Goal: Register for event/course

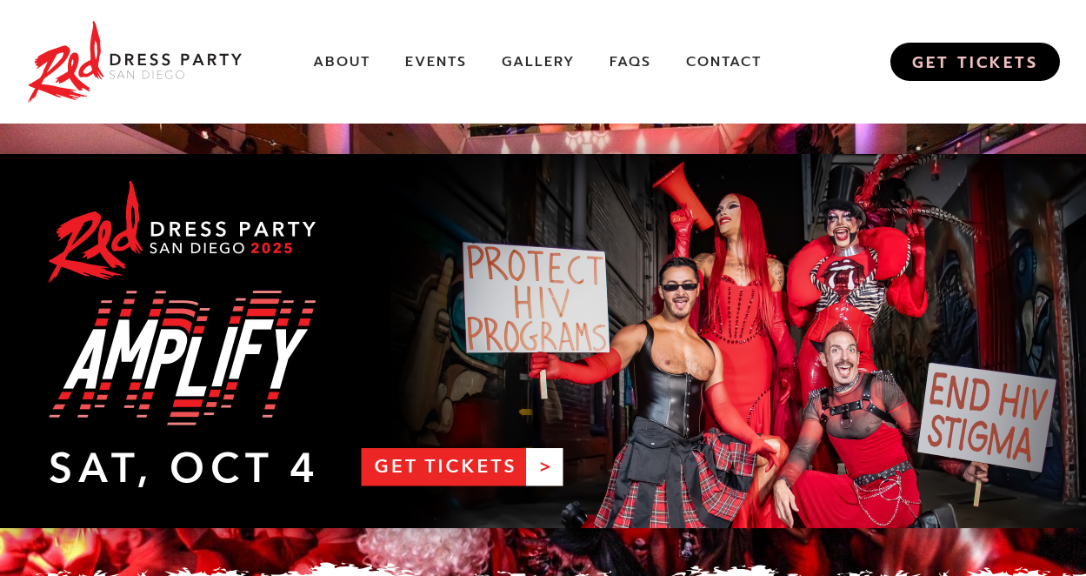
drag, startPoint x: 115, startPoint y: 0, endPoint x: 975, endPoint y: 68, distance: 862.8
click at [975, 68] on link "GET TICKETS" at bounding box center [976, 62] width 170 height 38
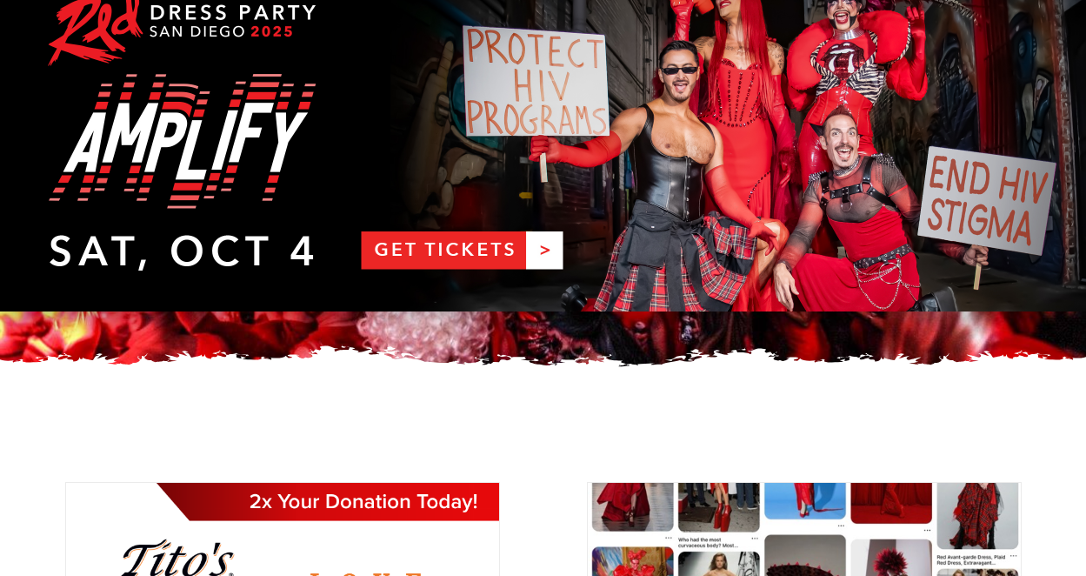
scroll to position [261, 0]
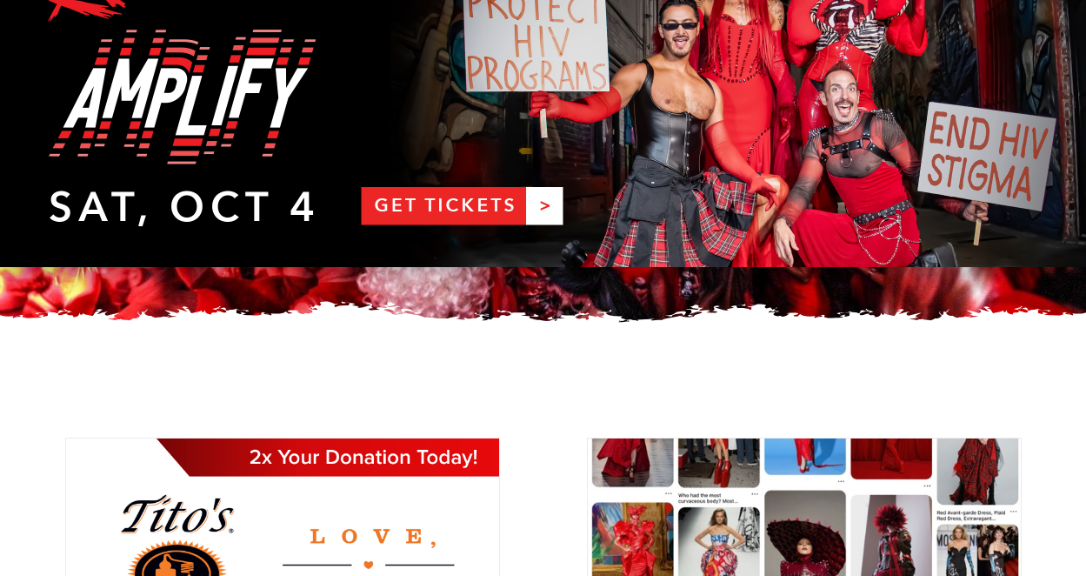
click at [86, 473] on div at bounding box center [282, 567] width 435 height 261
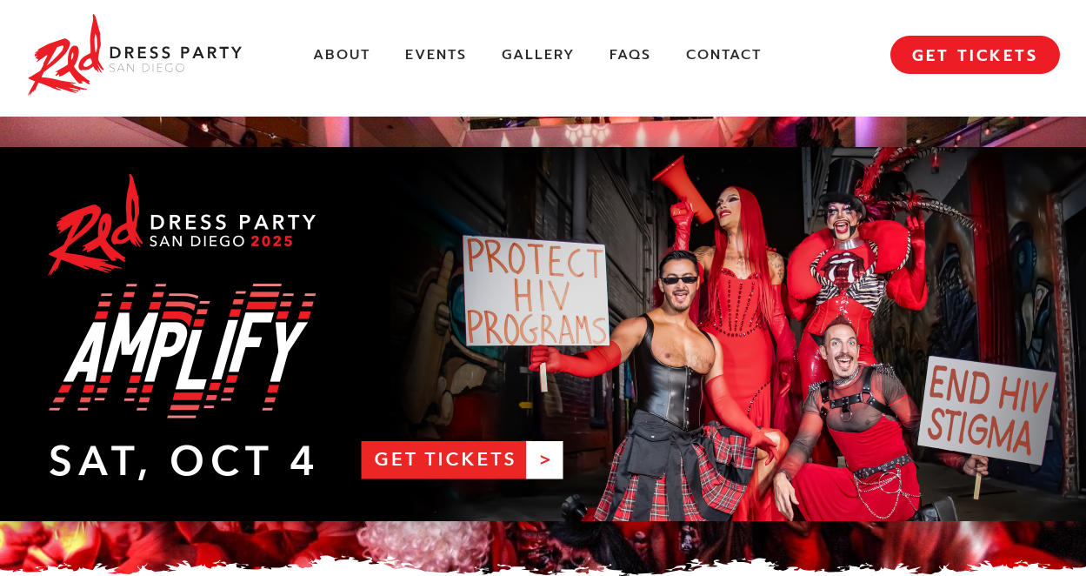
scroll to position [0, 0]
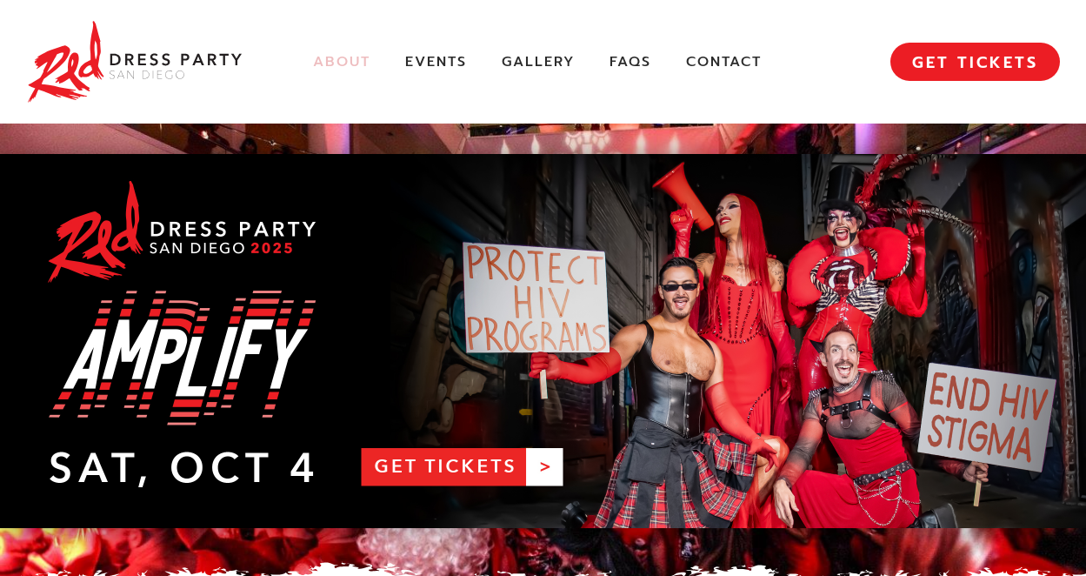
click at [335, 57] on link "About" at bounding box center [341, 62] width 57 height 18
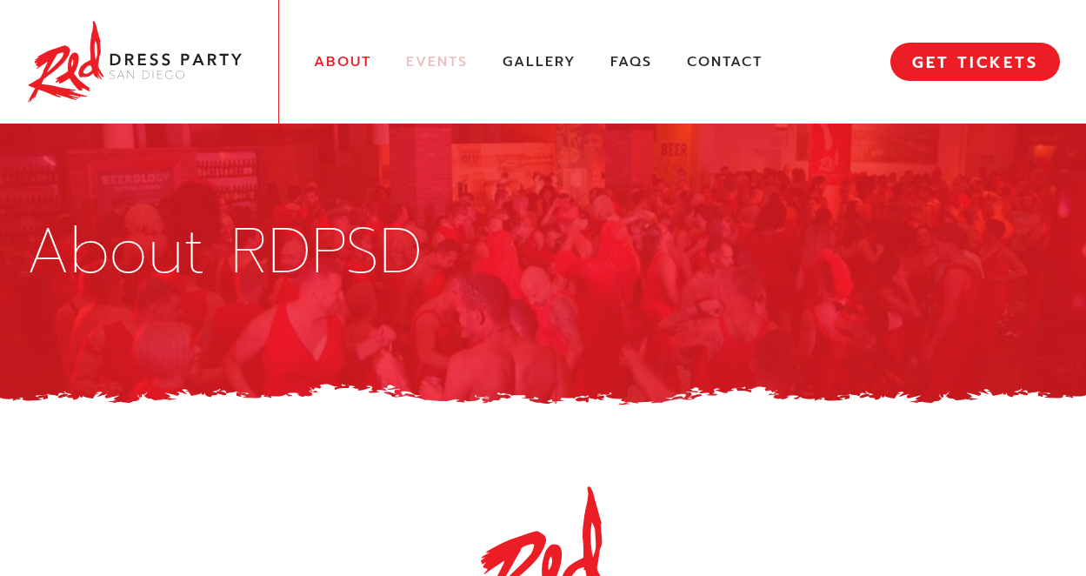
click at [437, 55] on link "Events" at bounding box center [437, 62] width 62 height 18
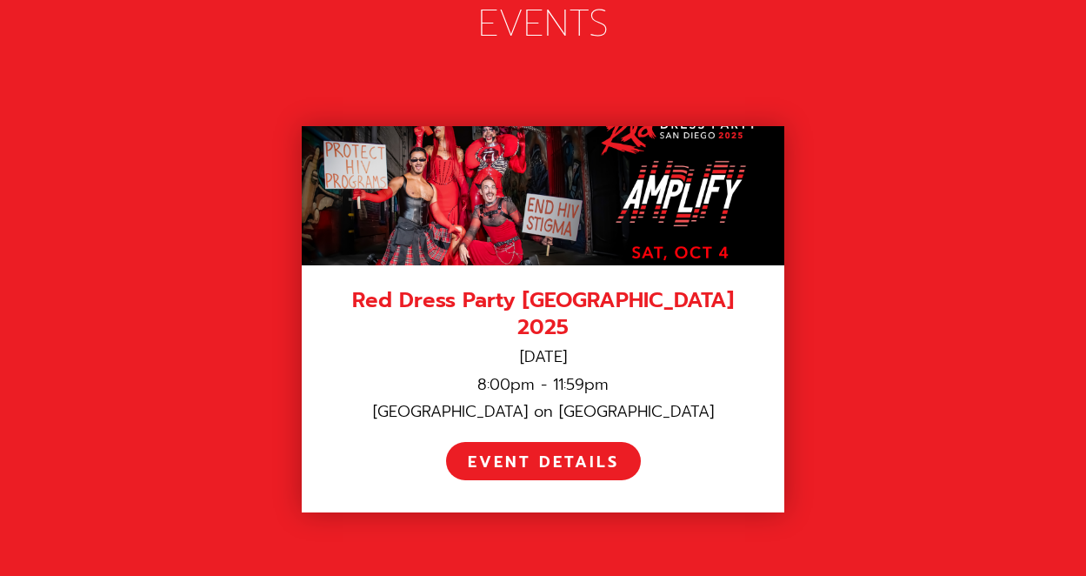
scroll to position [2509, 0]
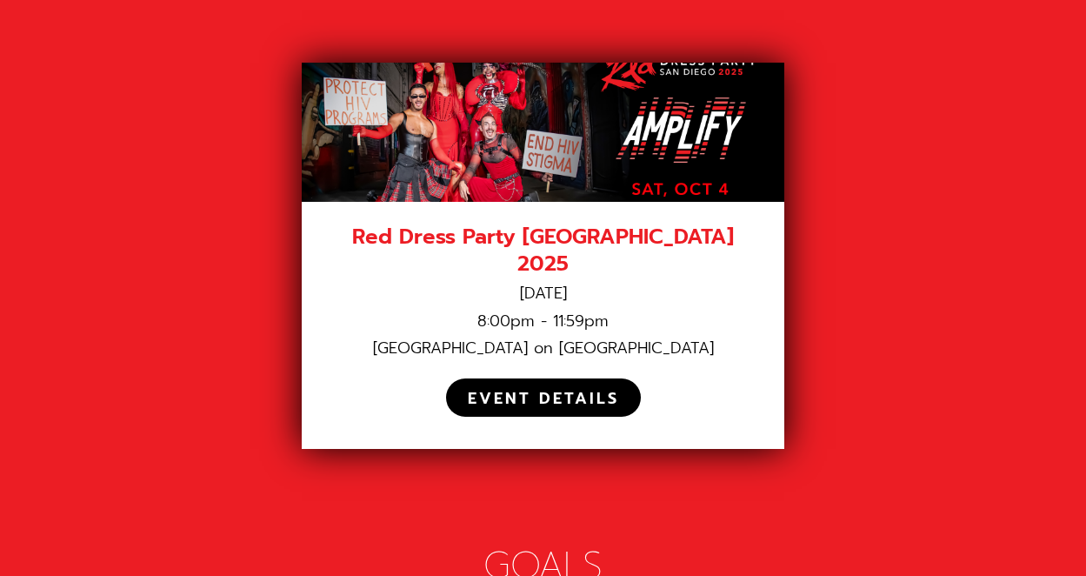
click at [541, 389] on div "EVENT DETAILS" at bounding box center [543, 399] width 151 height 20
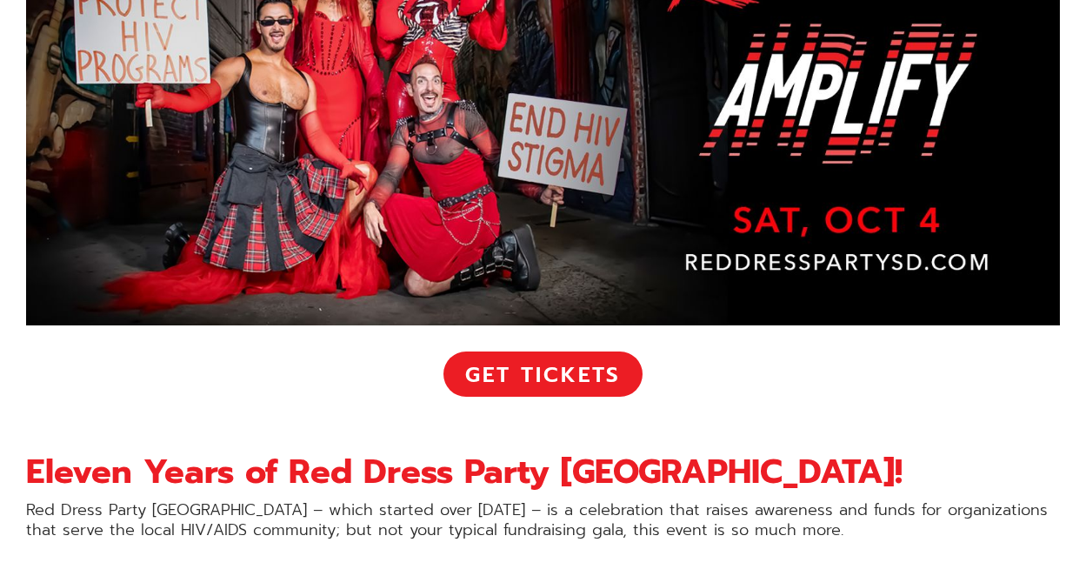
scroll to position [522, 0]
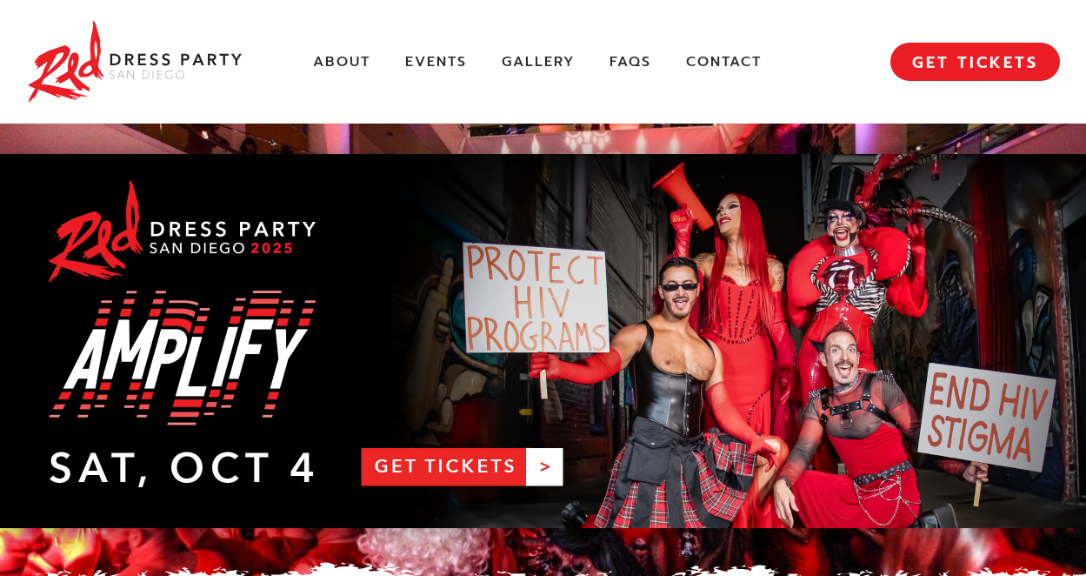
scroll to position [2509, 0]
